Goal: Information Seeking & Learning: Understand process/instructions

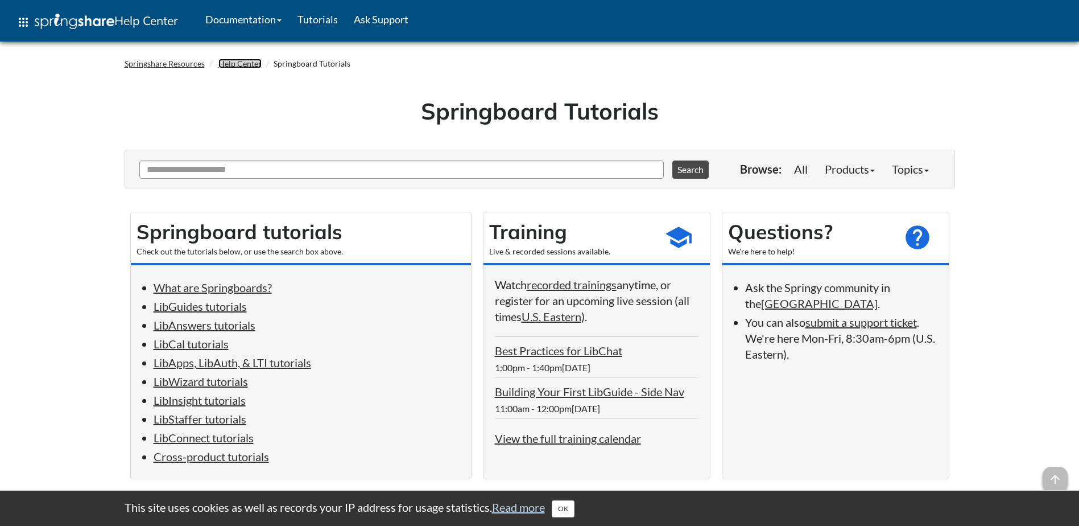
click at [233, 60] on link "Help Center" at bounding box center [239, 64] width 43 height 10
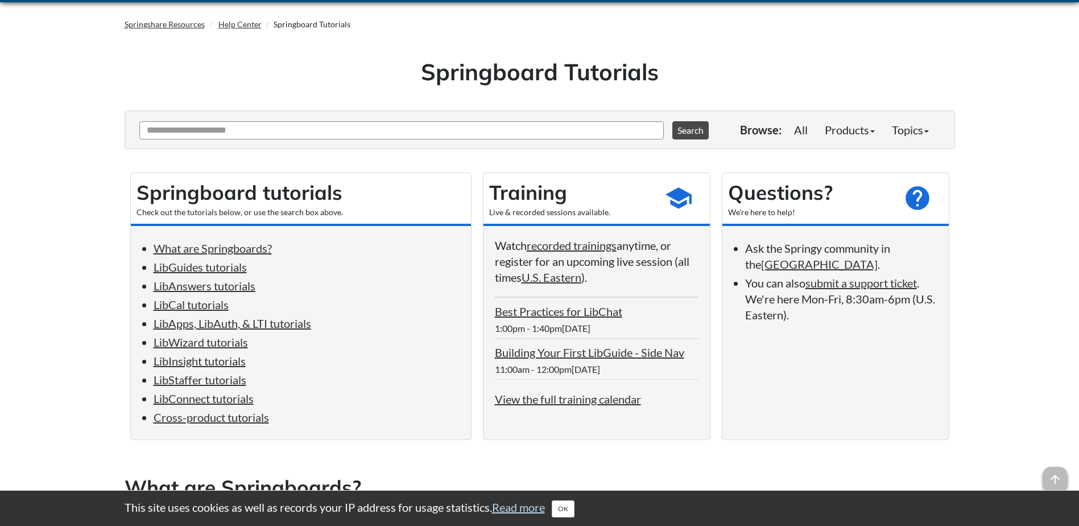
scroll to position [57, 0]
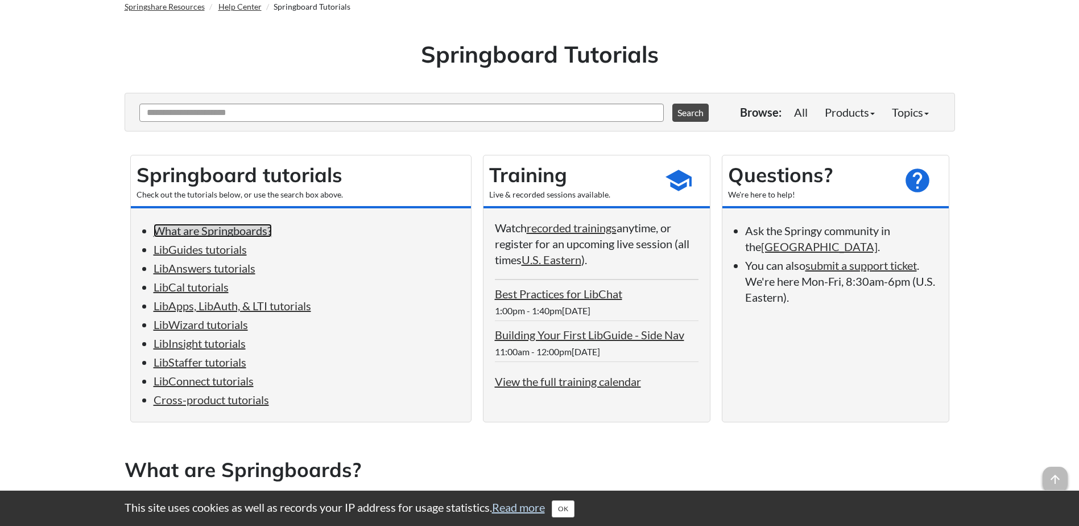
click at [206, 225] on link "What are Springboards?" at bounding box center [213, 231] width 118 height 14
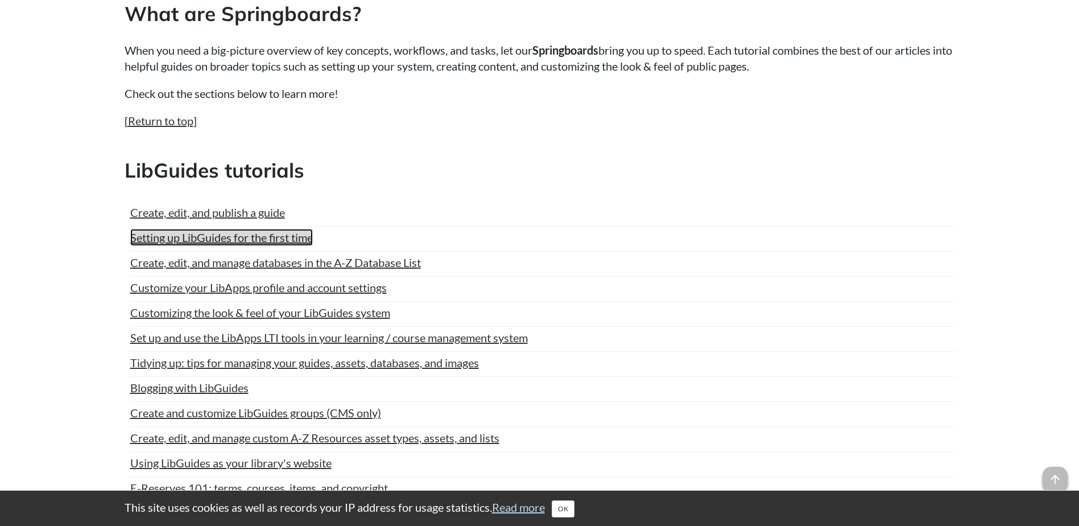
click at [206, 238] on link "Setting up LibGuides for the first time" at bounding box center [221, 237] width 183 height 17
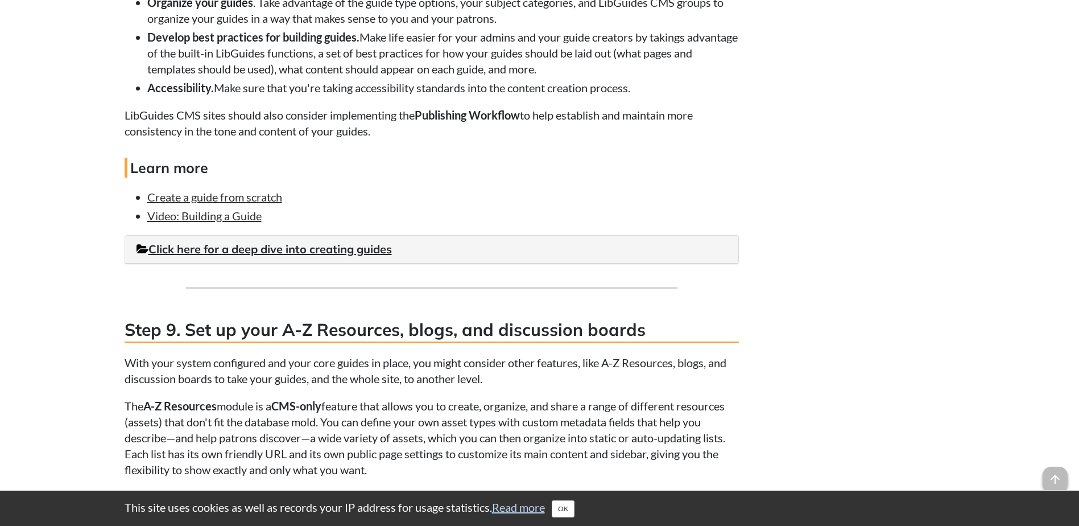
scroll to position [4380, 0]
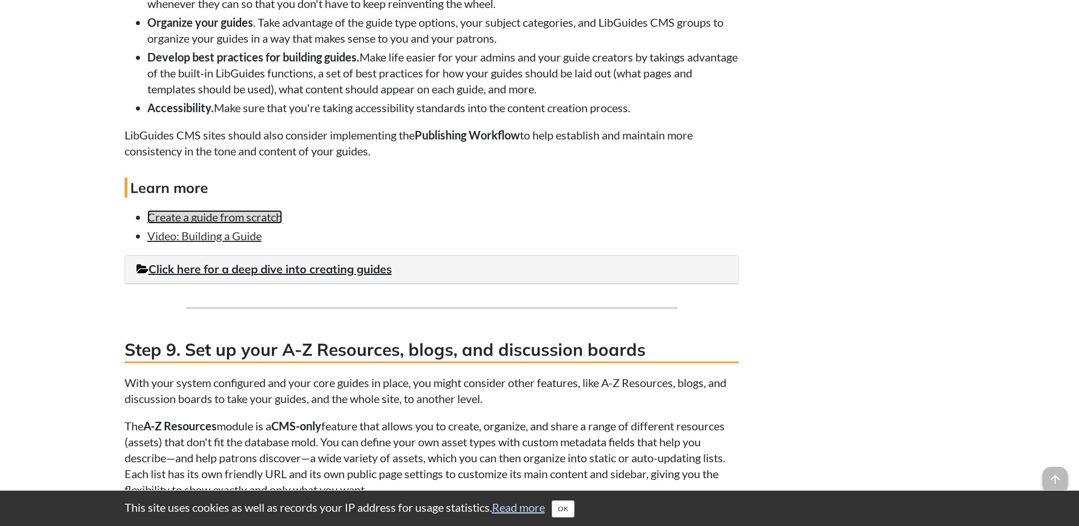
click at [282, 212] on link "Create a guide from scratch" at bounding box center [214, 217] width 135 height 14
